Goal: Navigation & Orientation: Find specific page/section

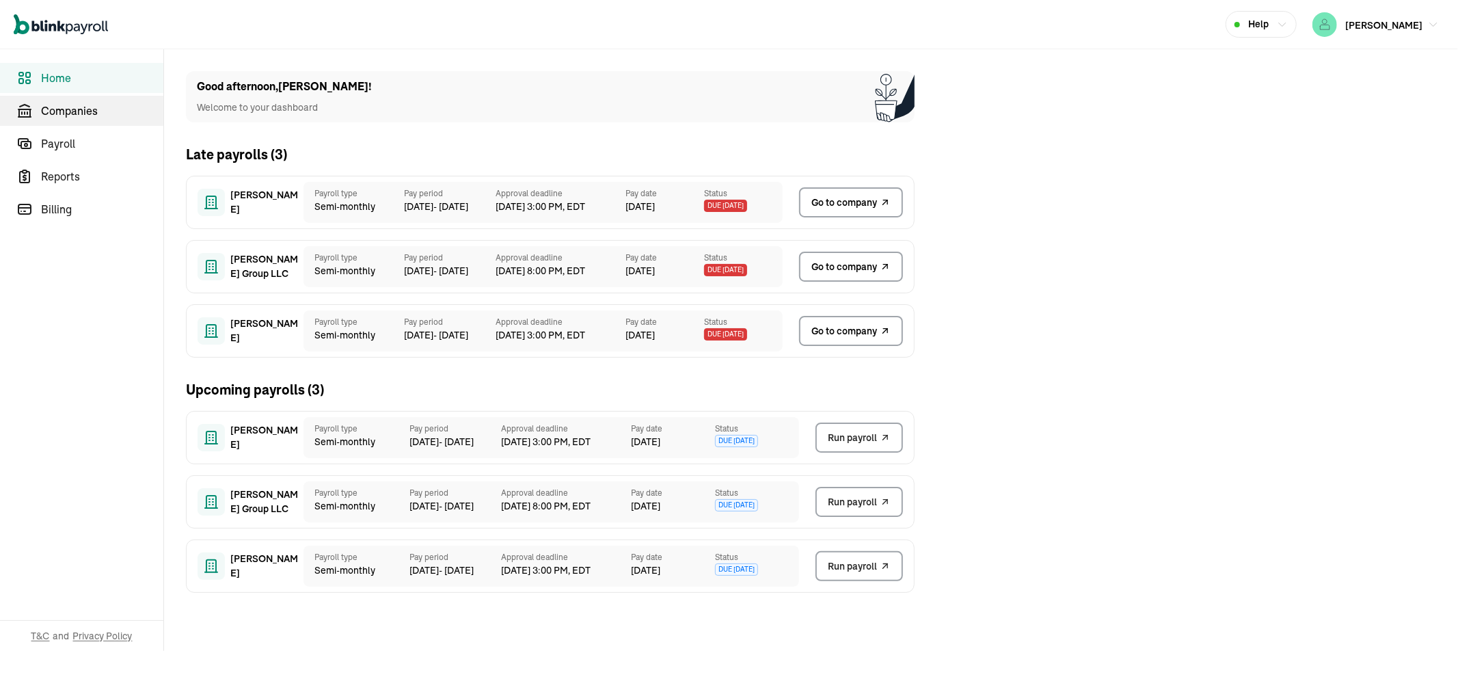
click at [79, 117] on span "Companies" at bounding box center [102, 111] width 122 height 16
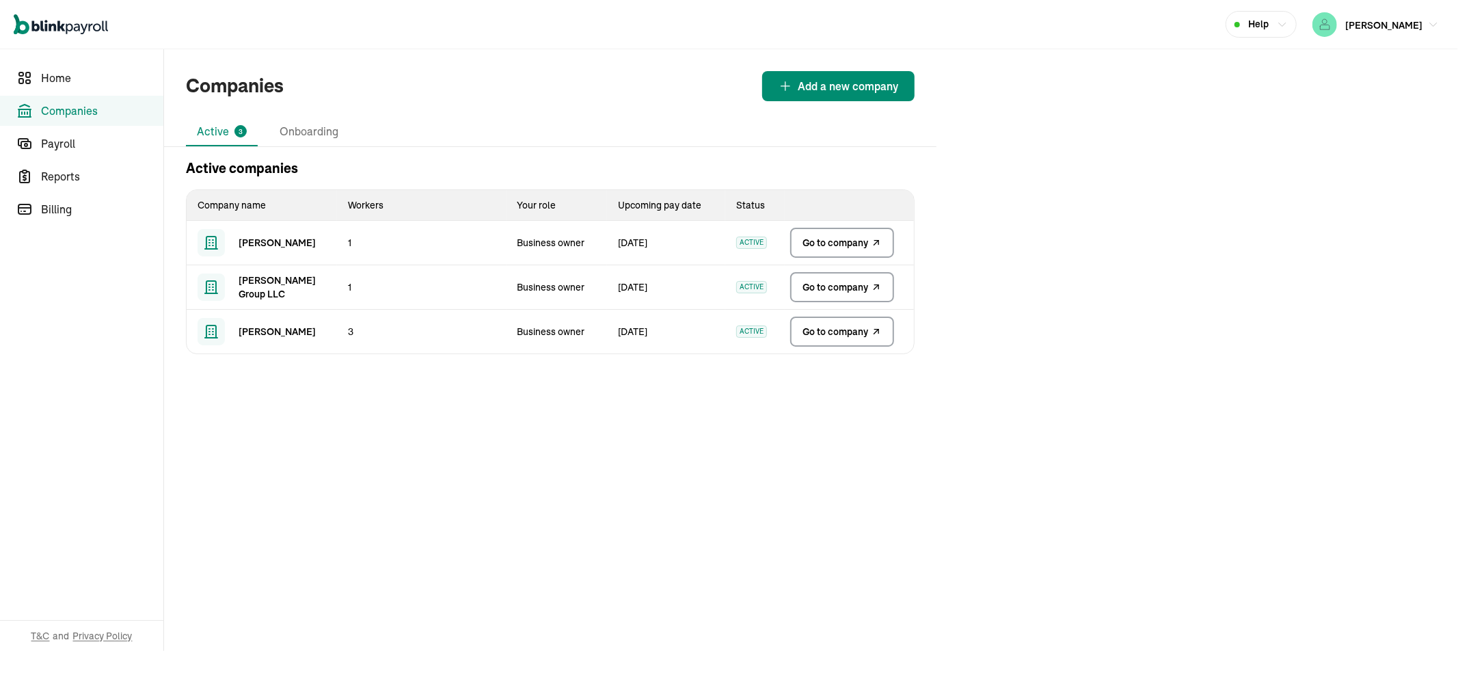
click at [853, 254] on link "Go to company" at bounding box center [842, 243] width 104 height 30
